Goal: Task Accomplishment & Management: Manage account settings

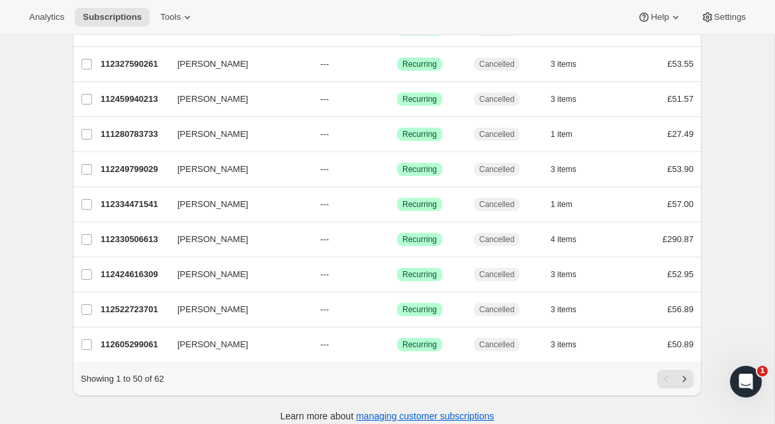
scroll to position [1548, 0]
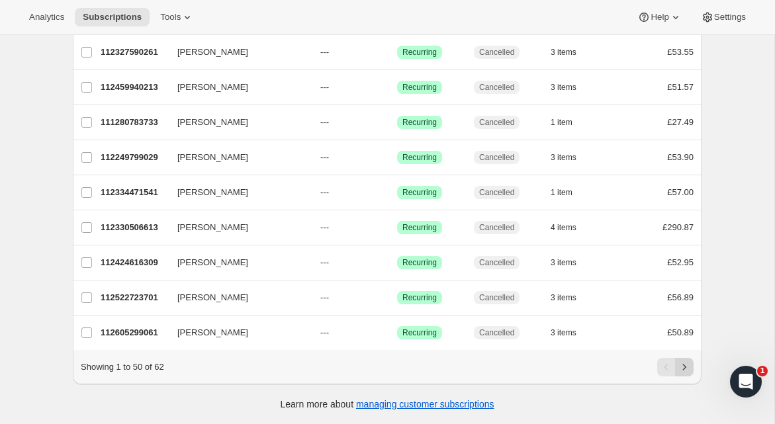
click at [693, 366] on button "Next" at bounding box center [684, 367] width 19 height 19
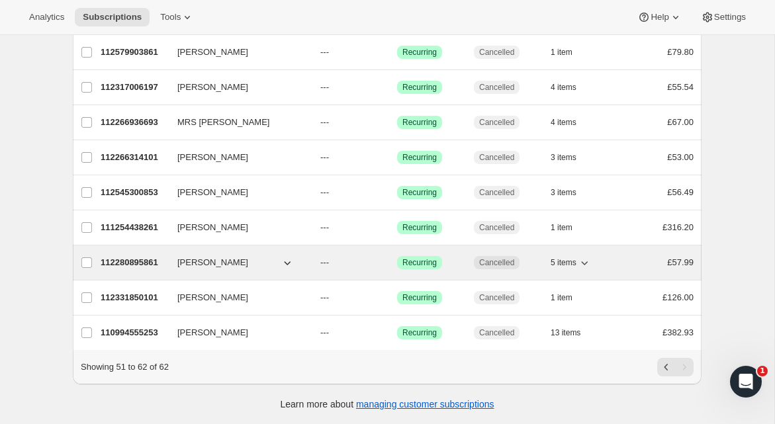
click at [287, 260] on icon "button" at bounding box center [287, 262] width 13 height 13
click at [83, 263] on input "[PERSON_NAME]" at bounding box center [86, 262] width 11 height 11
click at [88, 266] on input "[PERSON_NAME]" at bounding box center [86, 263] width 11 height 11
checkbox input "false"
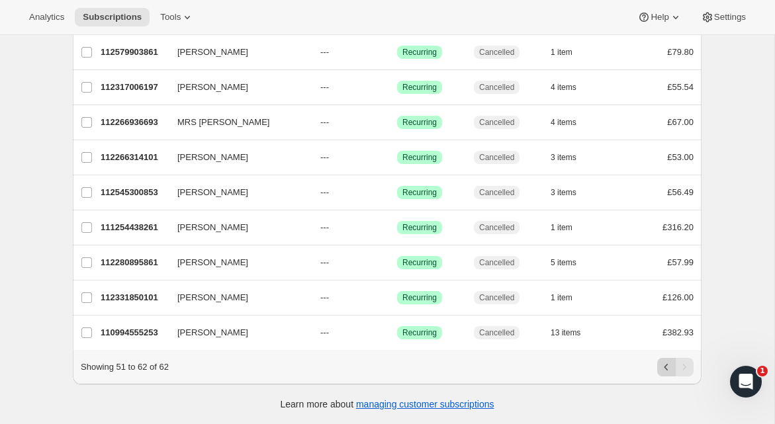
click at [666, 367] on icon "Previous" at bounding box center [666, 367] width 13 height 13
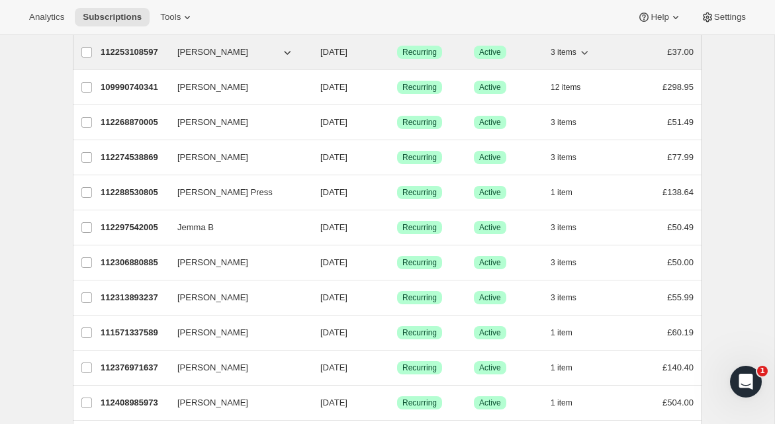
click at [265, 54] on button "[PERSON_NAME]" at bounding box center [235, 52] width 132 height 21
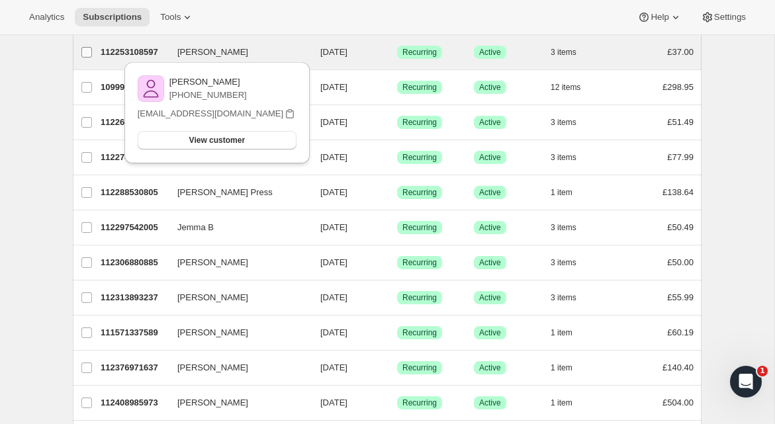
drag, startPoint x: 48, startPoint y: 65, endPoint x: 83, endPoint y: 59, distance: 35.6
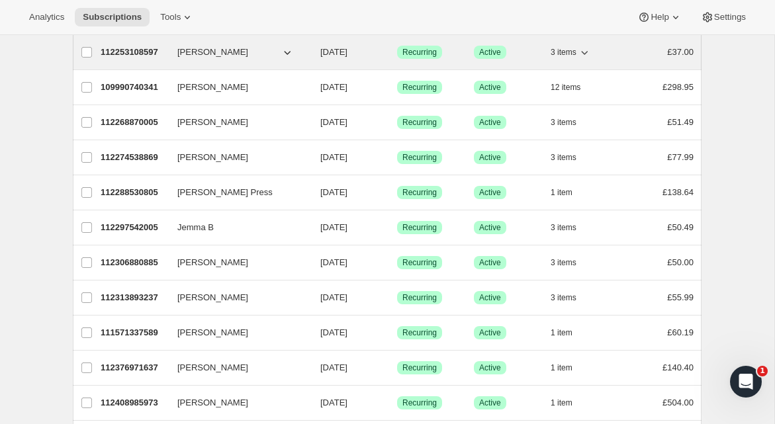
click at [197, 49] on span "[PERSON_NAME]" at bounding box center [212, 52] width 71 height 13
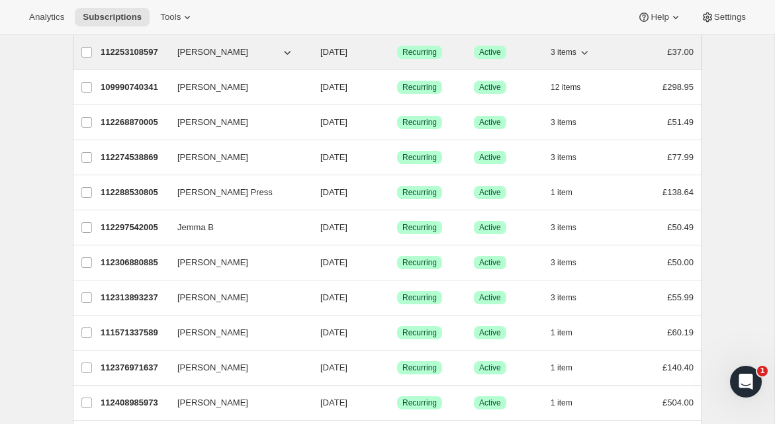
click at [146, 51] on p "112253108597" at bounding box center [134, 52] width 66 height 13
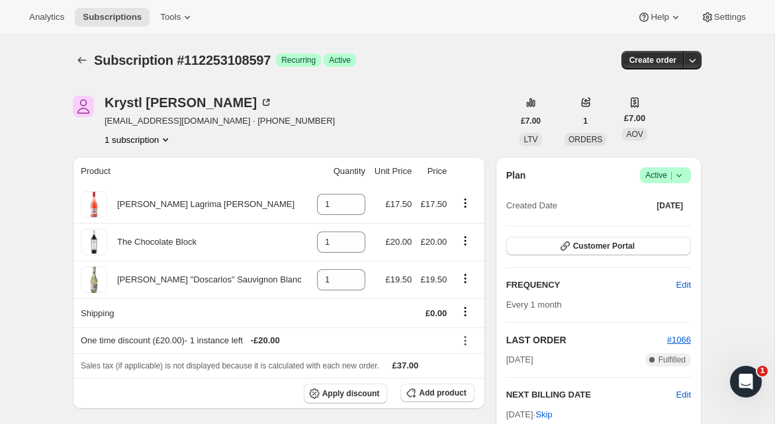
click at [78, 60] on icon "Subscriptions" at bounding box center [82, 60] width 9 height 7
